Goal: Task Accomplishment & Management: Manage account settings

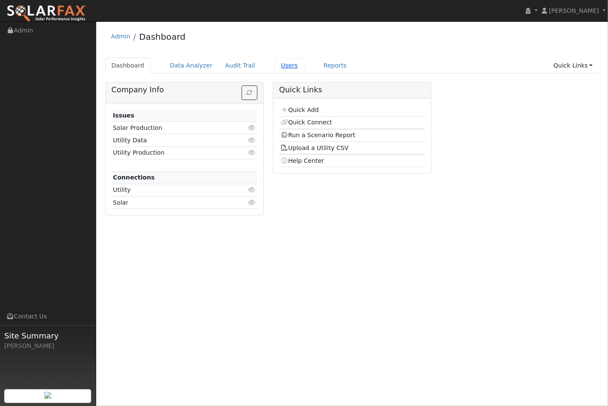
click at [279, 65] on link "Users" at bounding box center [289, 66] width 30 height 16
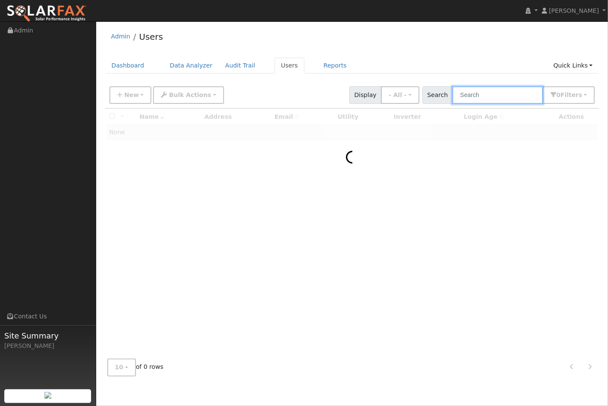
click at [491, 94] on input "text" at bounding box center [497, 95] width 91 height 18
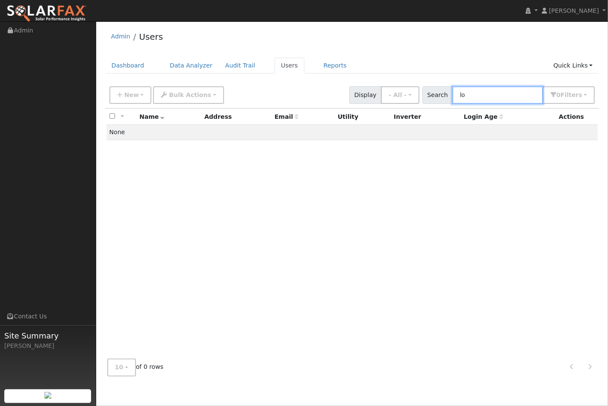
type input "l"
